Goal: Task Accomplishment & Management: Manage account settings

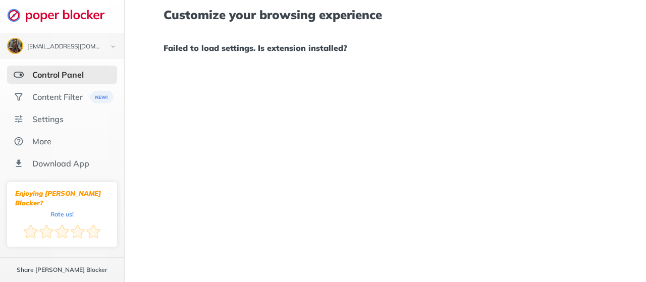
click at [45, 93] on div "Content Filter" at bounding box center [57, 97] width 50 height 10
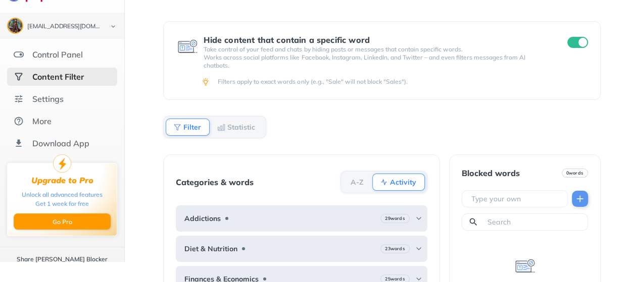
scroll to position [2, 0]
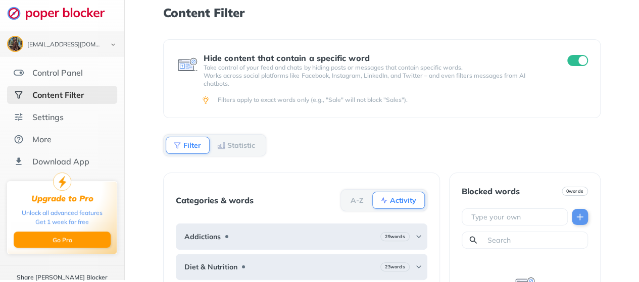
click at [52, 120] on div "Settings" at bounding box center [47, 117] width 31 height 10
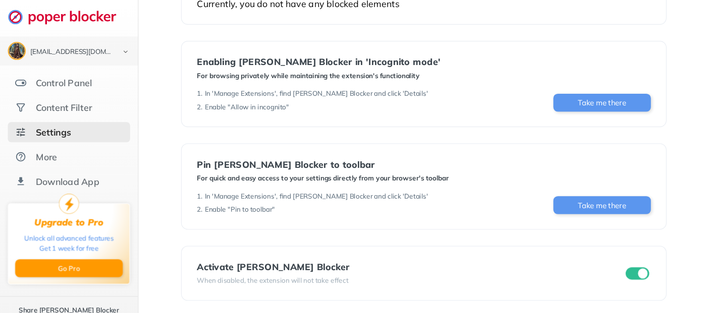
scroll to position [122, 0]
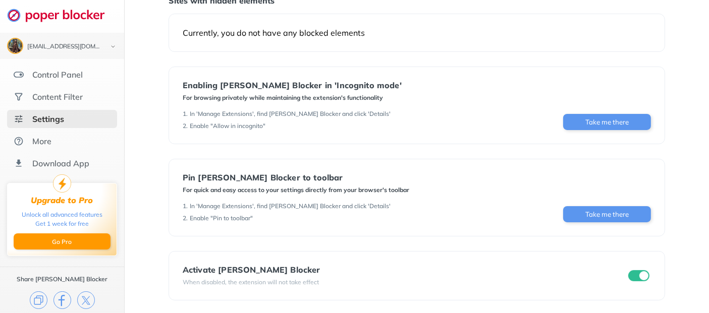
click at [71, 71] on div "Control Panel" at bounding box center [57, 75] width 50 height 10
